Goal: Find specific page/section: Find specific page/section

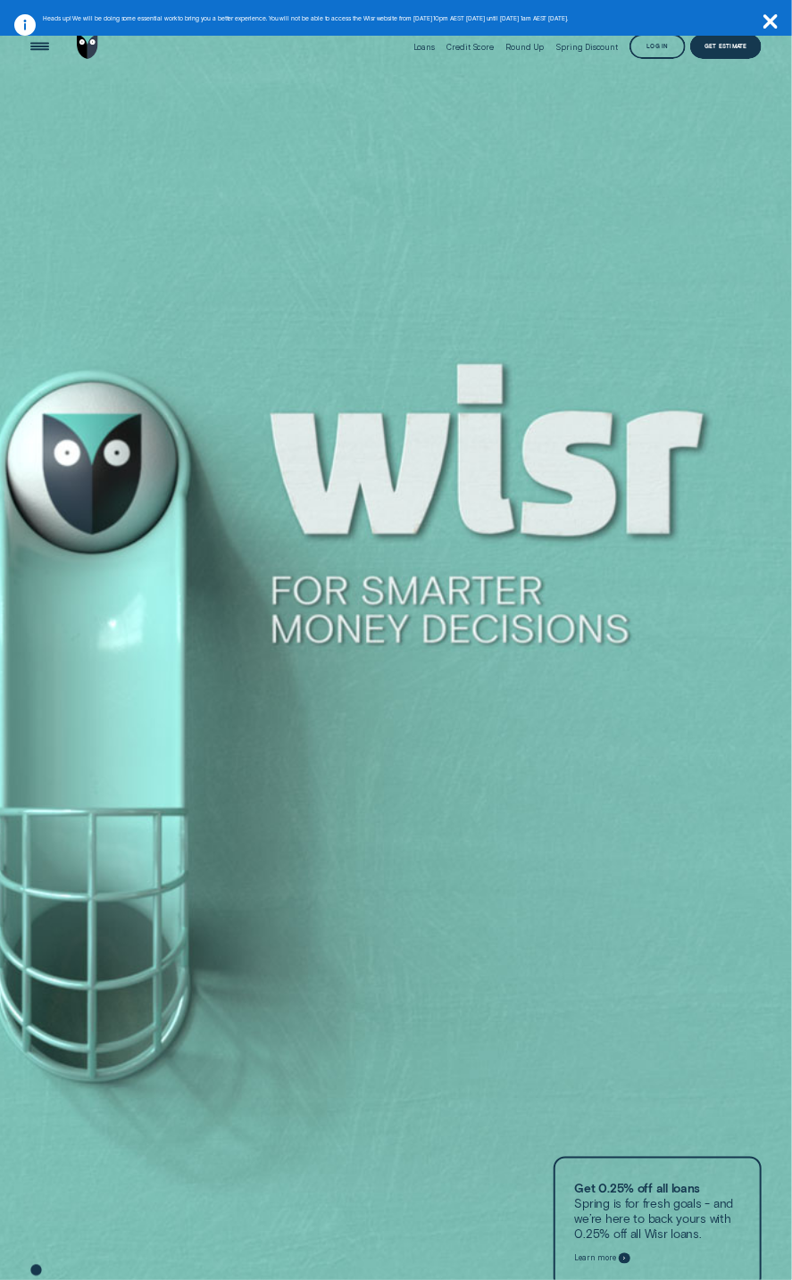
click at [776, 17] on icon "button" at bounding box center [770, 21] width 14 height 14
click at [776, 19] on div "Loans Credit Score Round Up Spring Discount Log in Log in Customer Dashboard Vi…" at bounding box center [396, 47] width 792 height 56
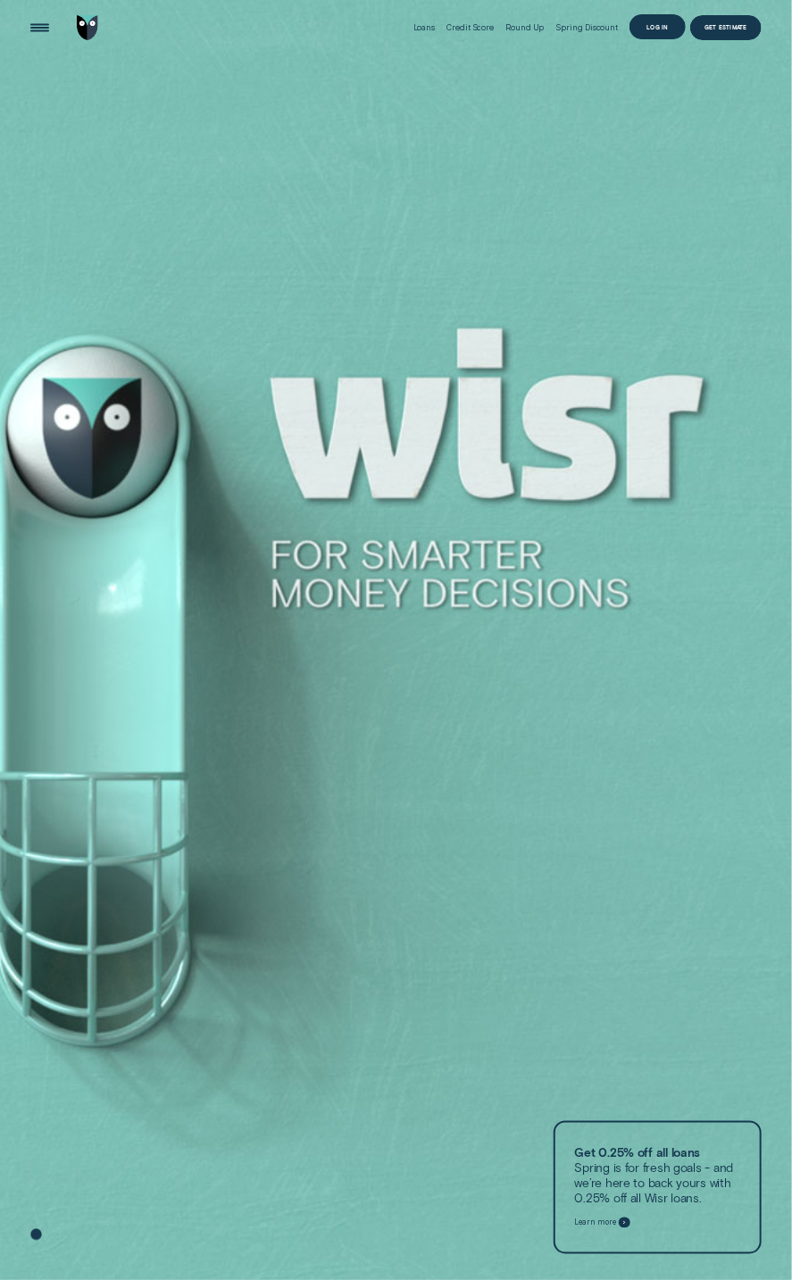
click at [651, 36] on div "Log in" at bounding box center [657, 26] width 56 height 25
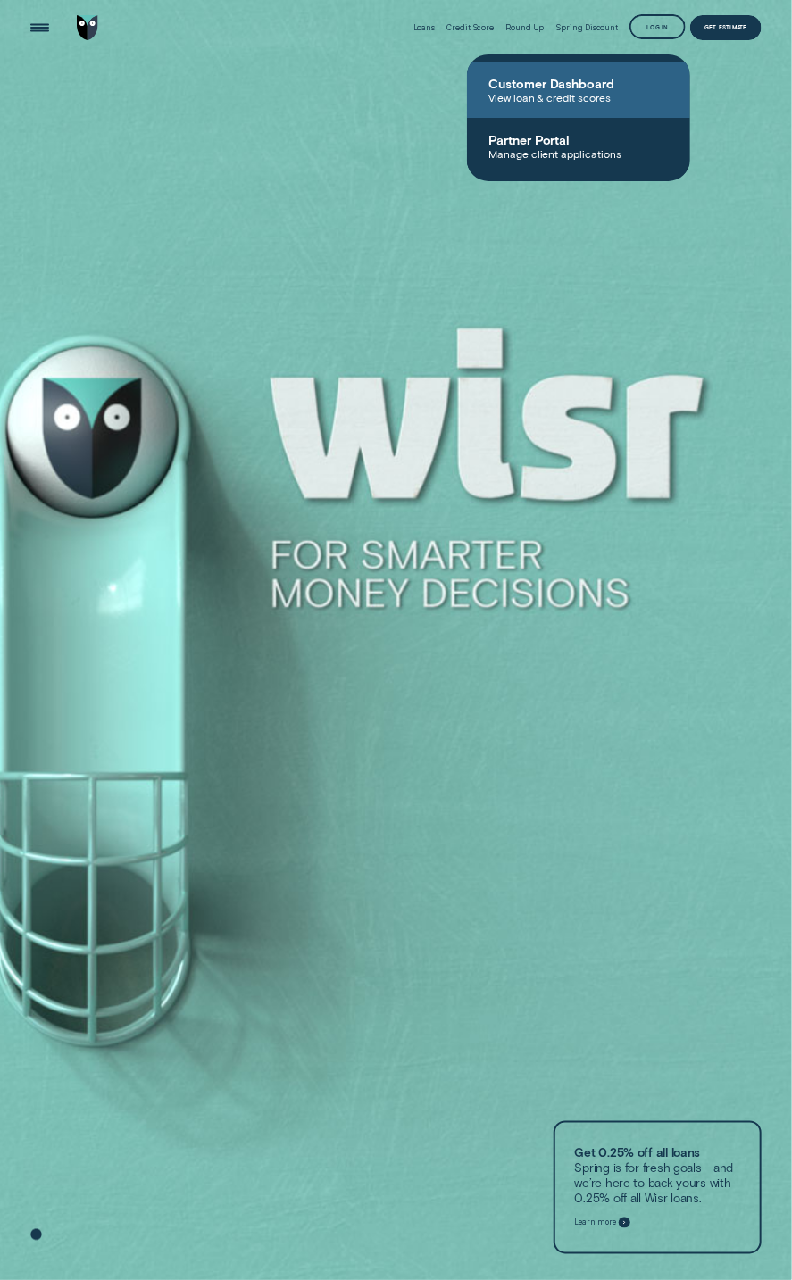
click at [590, 79] on span "Customer Dashboard" at bounding box center [578, 83] width 180 height 15
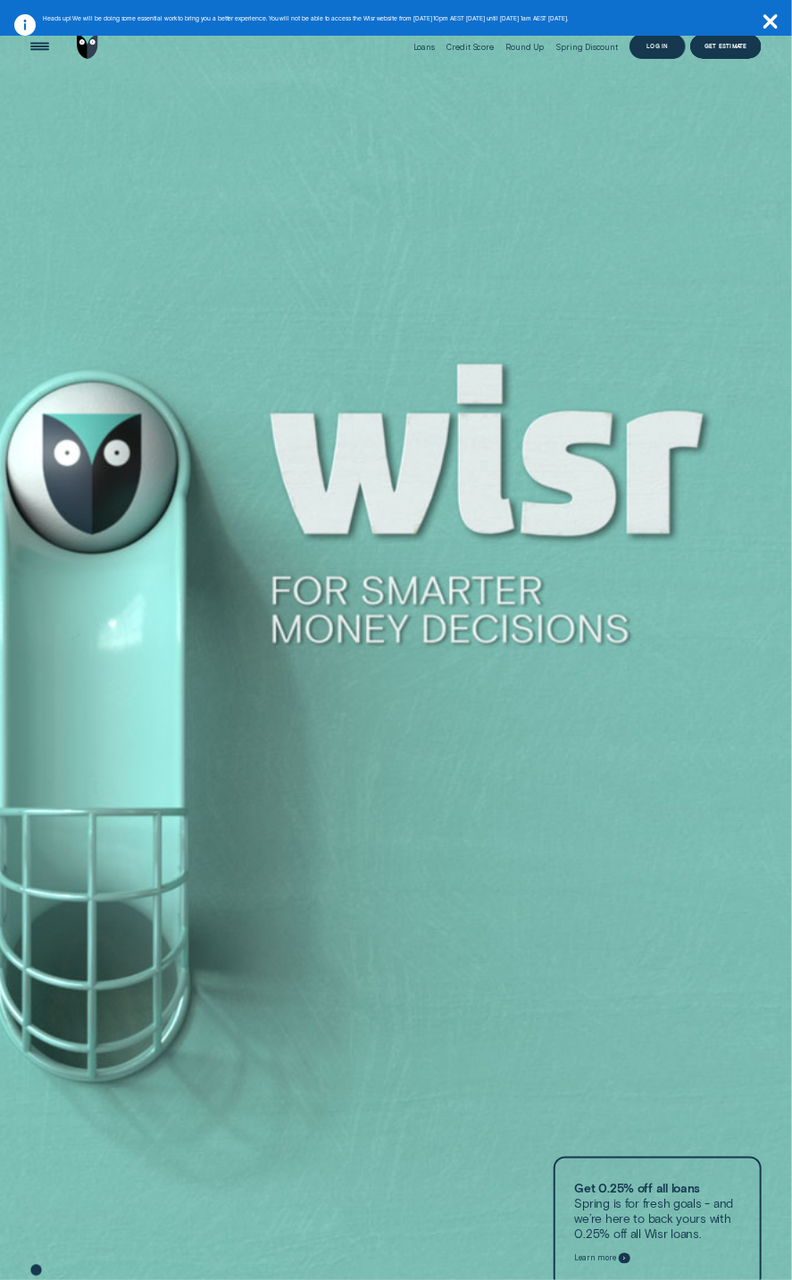
click at [664, 55] on div "Log in" at bounding box center [657, 46] width 56 height 25
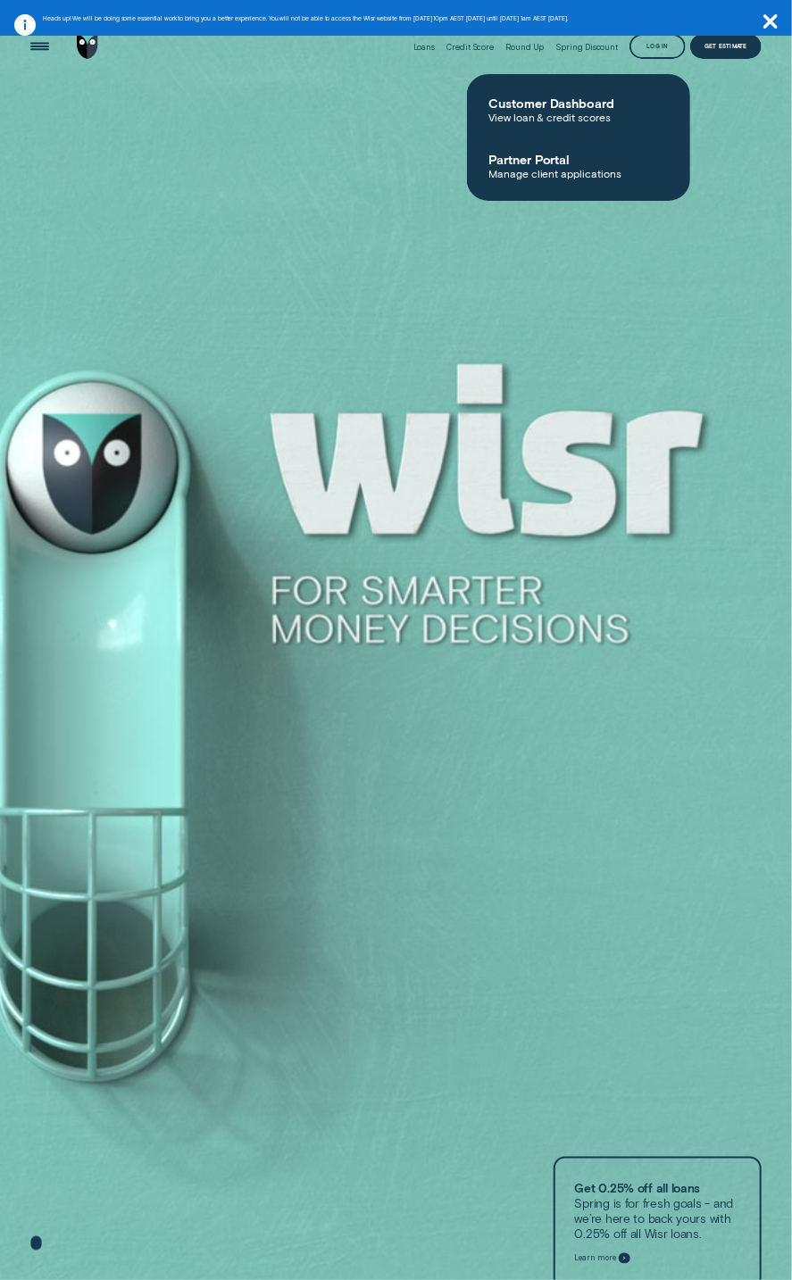
click at [776, 9] on aside "Heads up! We will be doing some essential work to bring you a better experience…" at bounding box center [396, 18] width 792 height 36
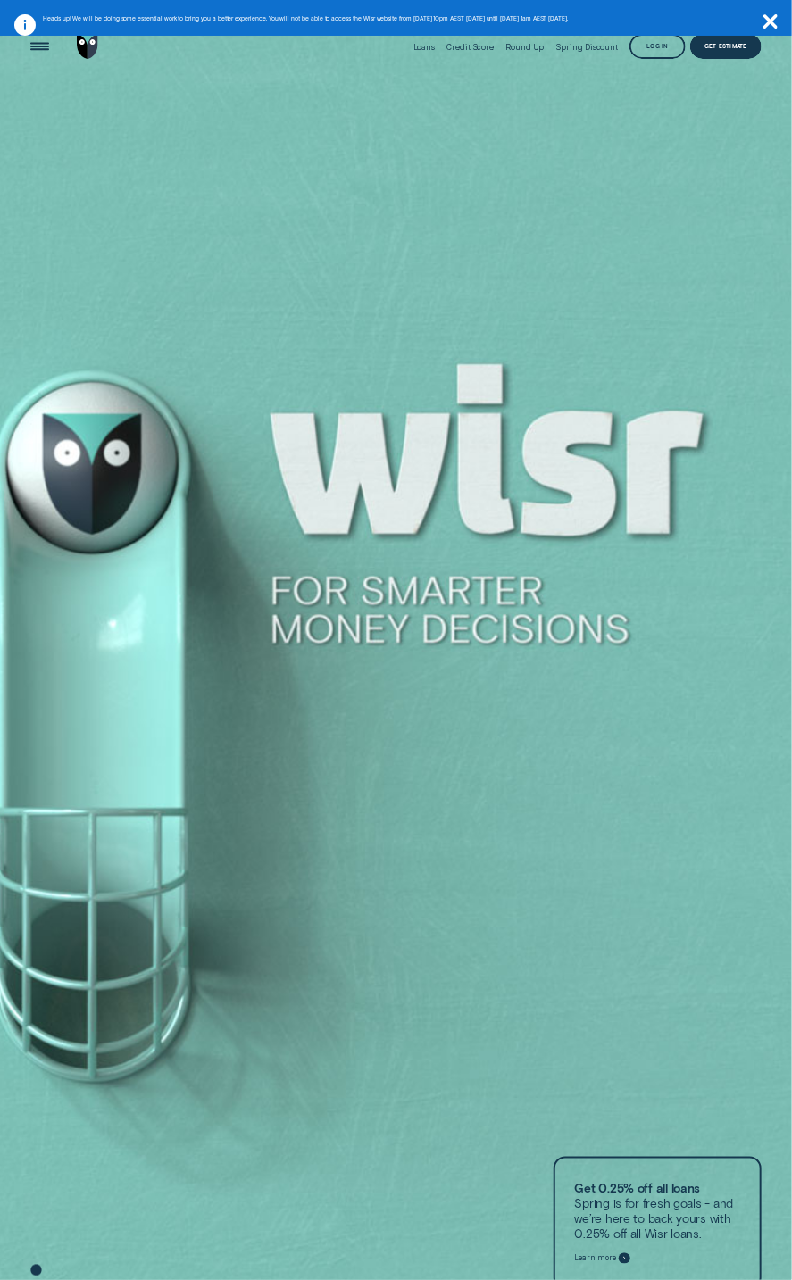
click at [774, 24] on icon "button" at bounding box center [770, 21] width 14 height 14
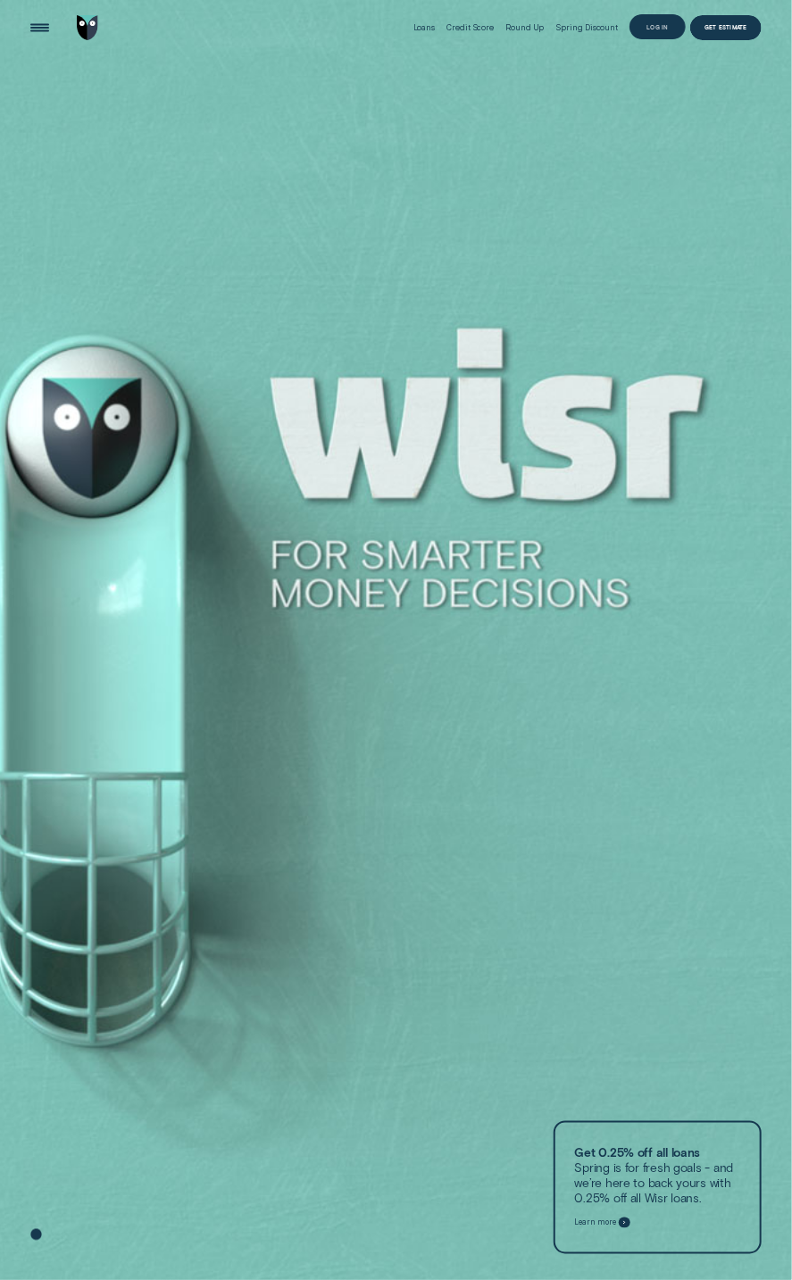
click at [643, 22] on div "Log in" at bounding box center [657, 26] width 56 height 25
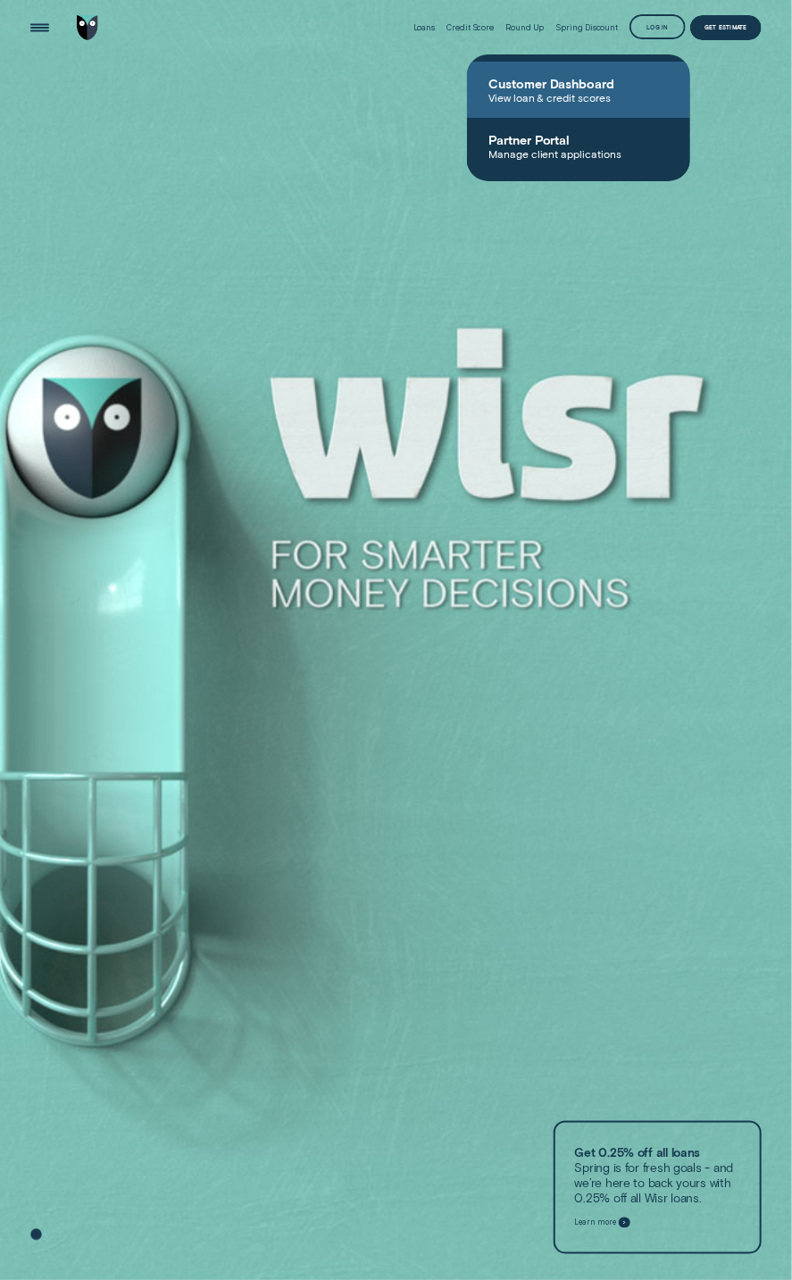
click at [609, 95] on span "View loan & credit scores" at bounding box center [578, 97] width 180 height 12
